Goal: Navigation & Orientation: Find specific page/section

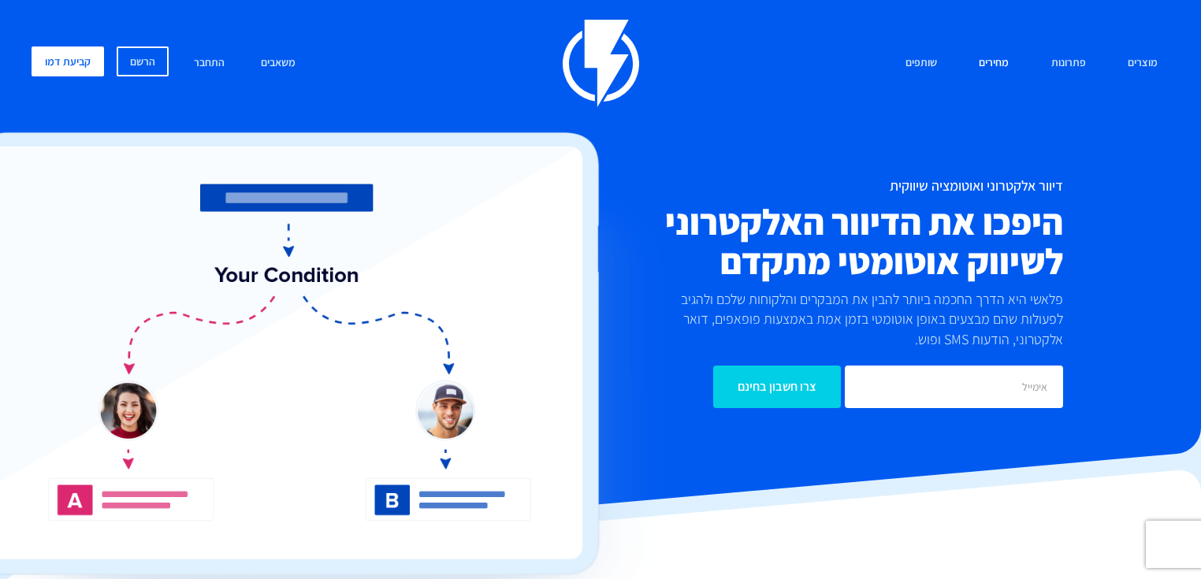
click at [990, 63] on link "מחירים" at bounding box center [994, 63] width 54 height 34
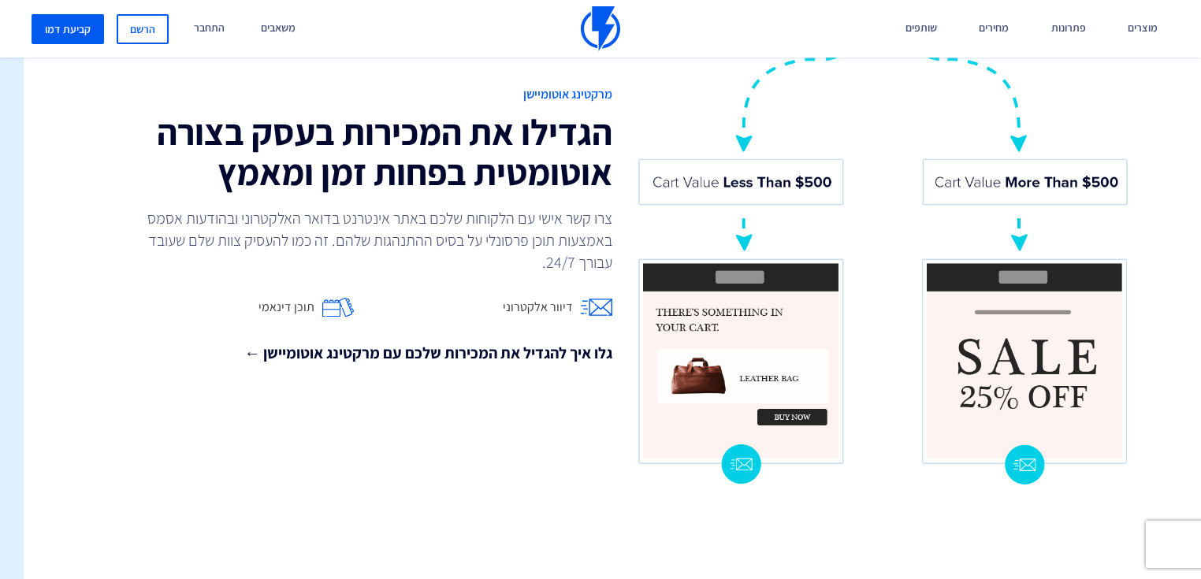
scroll to position [1384, -23]
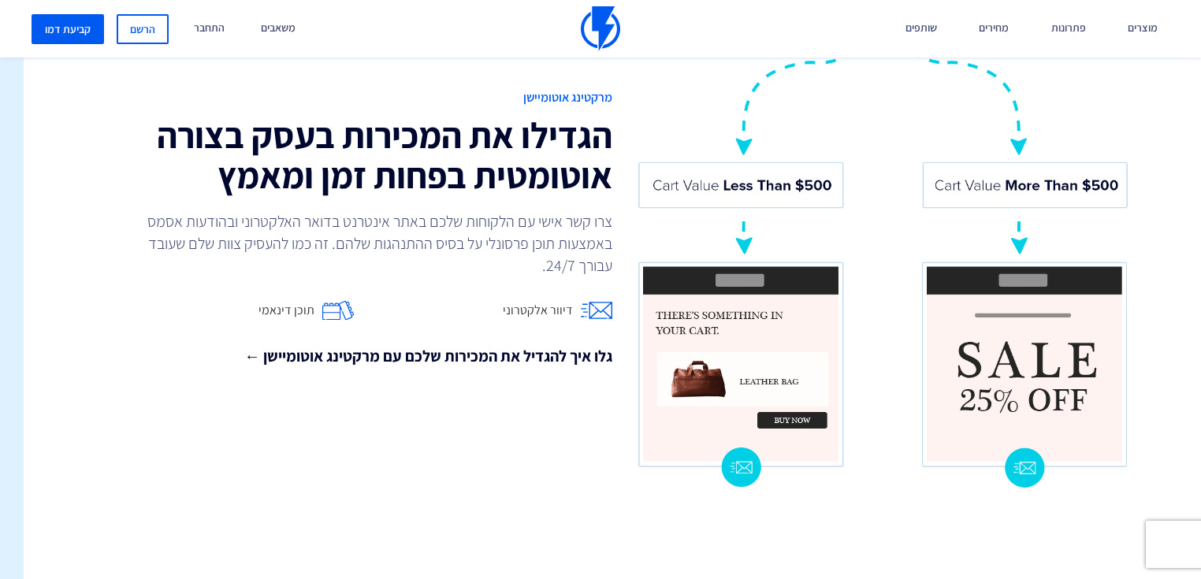
drag, startPoint x: 552, startPoint y: 218, endPoint x: 544, endPoint y: 481, distance: 262.5
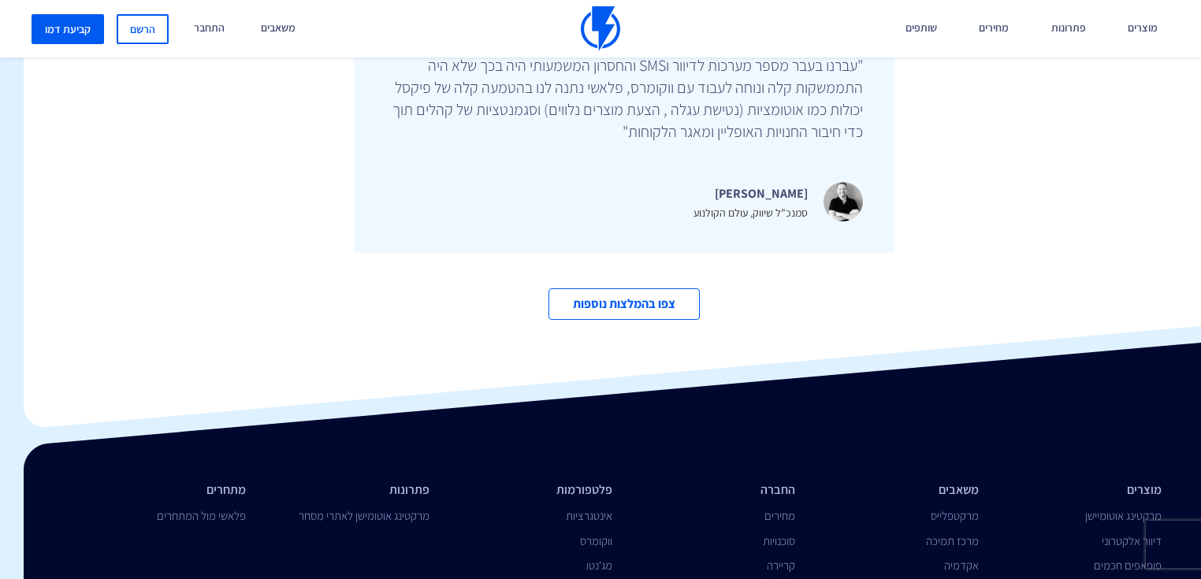
scroll to position [5435, -23]
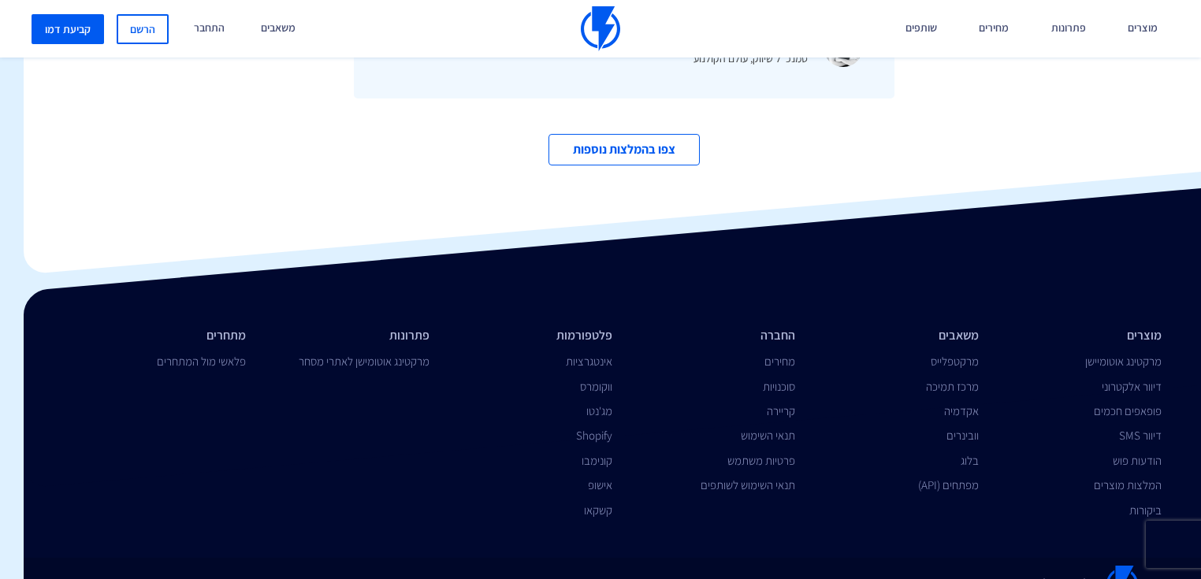
drag, startPoint x: 680, startPoint y: 406, endPoint x: 680, endPoint y: 582, distance: 175.7
click at [780, 428] on link "תנאי השימוש" at bounding box center [768, 435] width 54 height 15
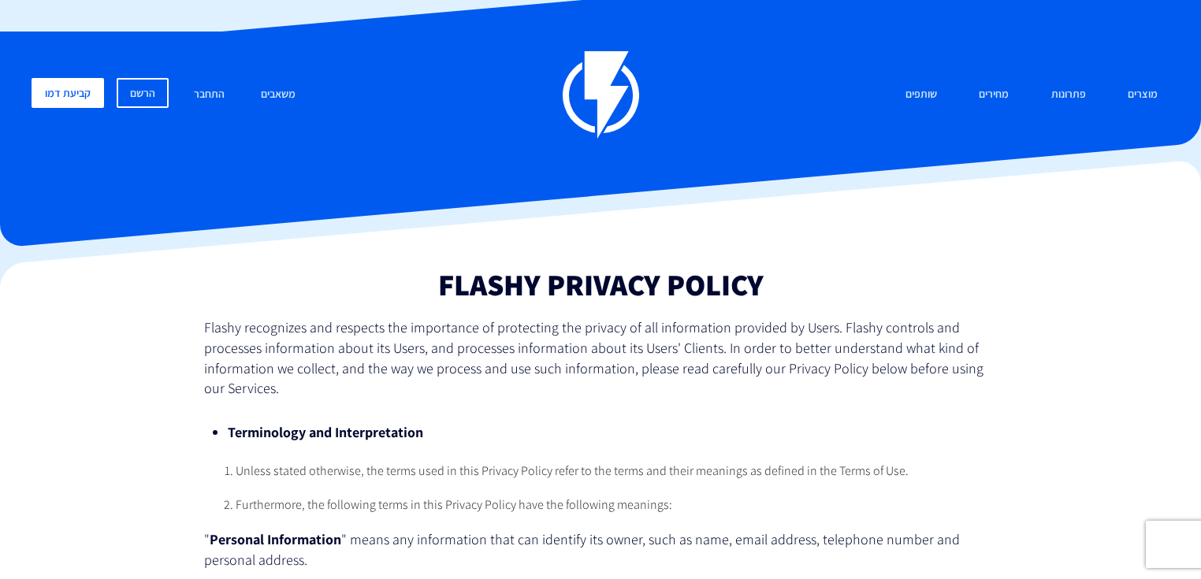
drag, startPoint x: 706, startPoint y: 369, endPoint x: 561, endPoint y: -45, distance: 438.4
